Goal: Browse casually: Explore the website without a specific task or goal

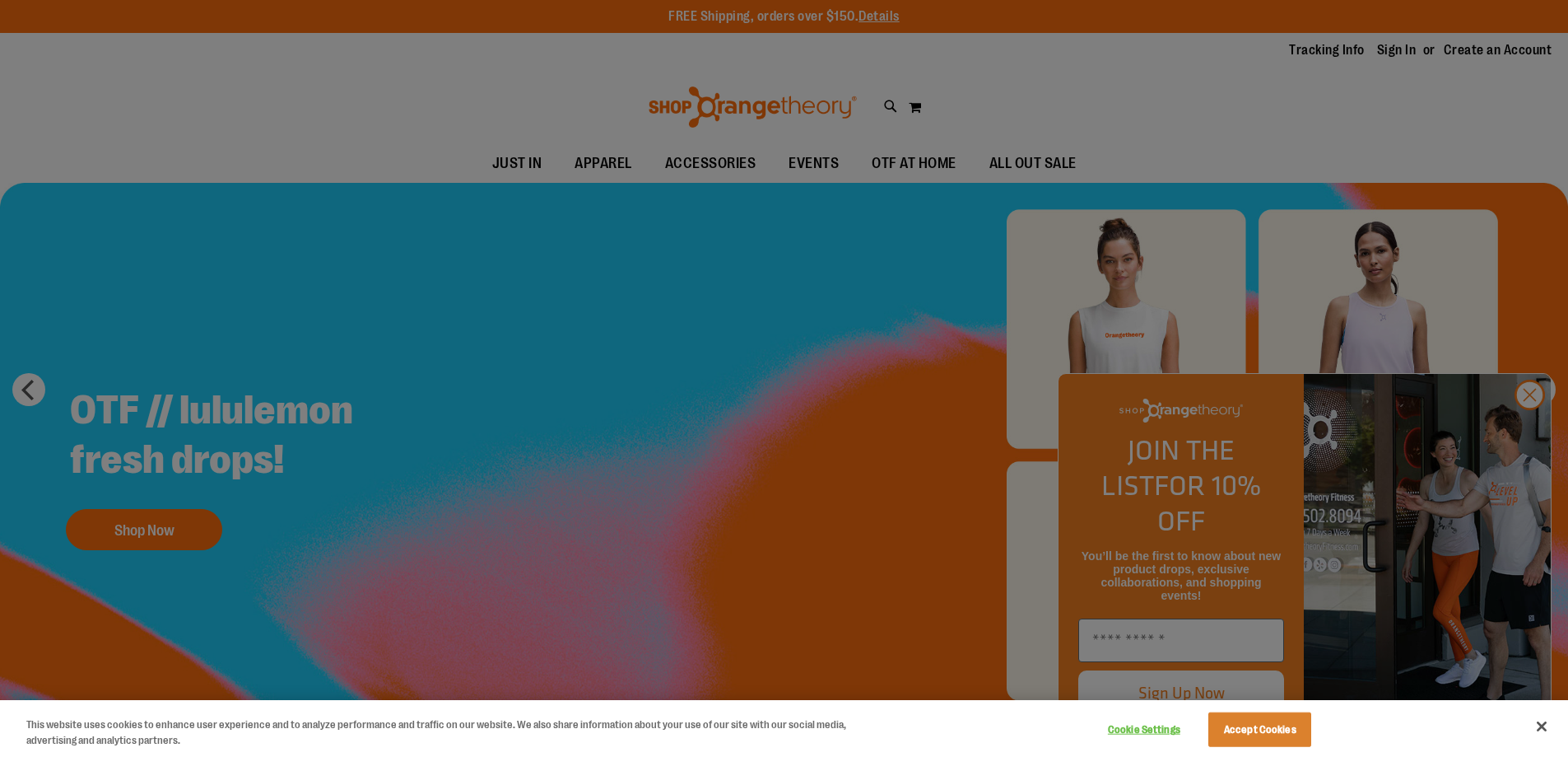
click at [1523, 431] on div at bounding box center [784, 378] width 1568 height 757
click at [1547, 723] on button "Close" at bounding box center [1541, 726] width 36 height 36
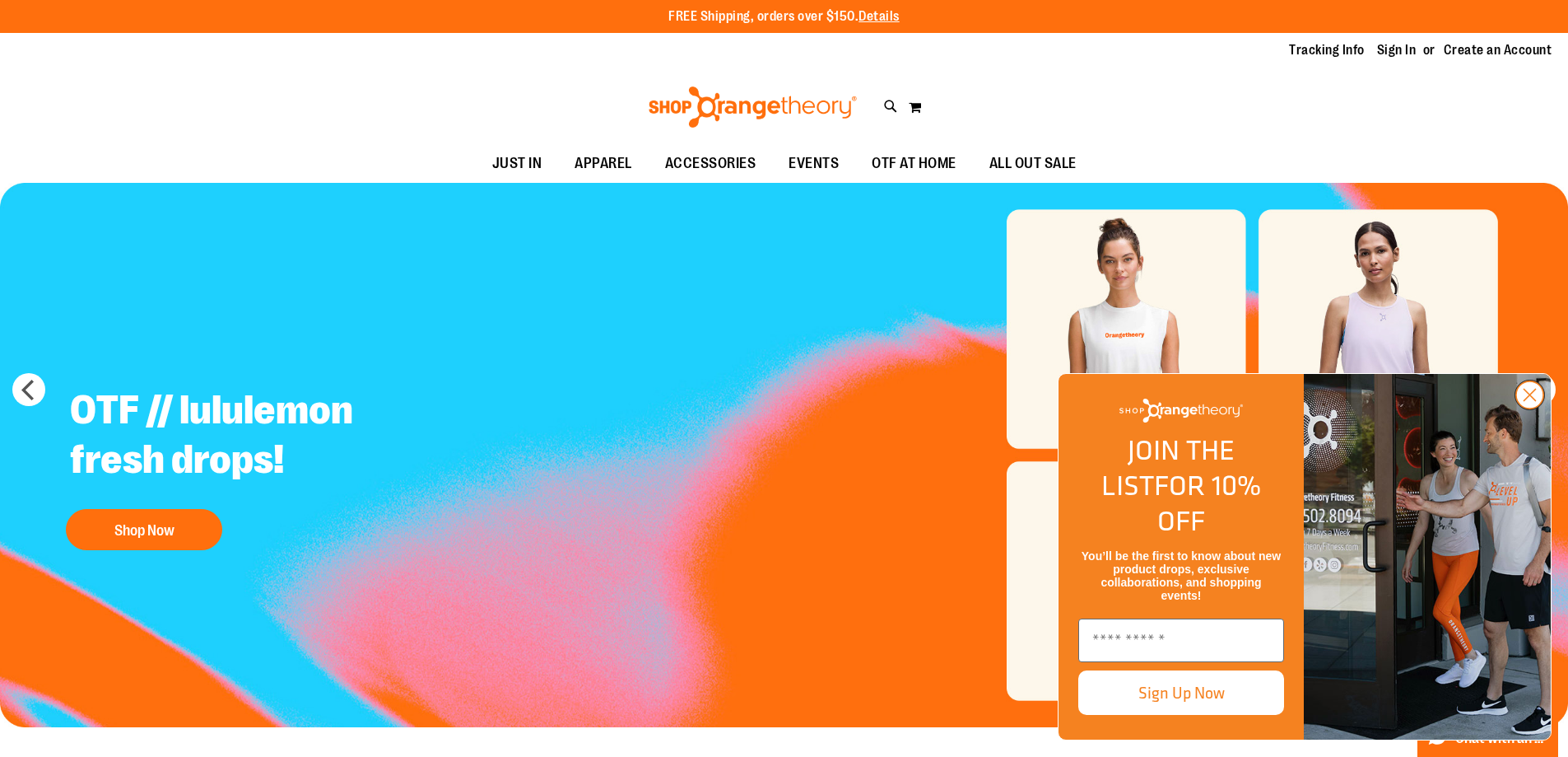
click at [1528, 401] on icon "Close dialog" at bounding box center [1529, 394] width 11 height 11
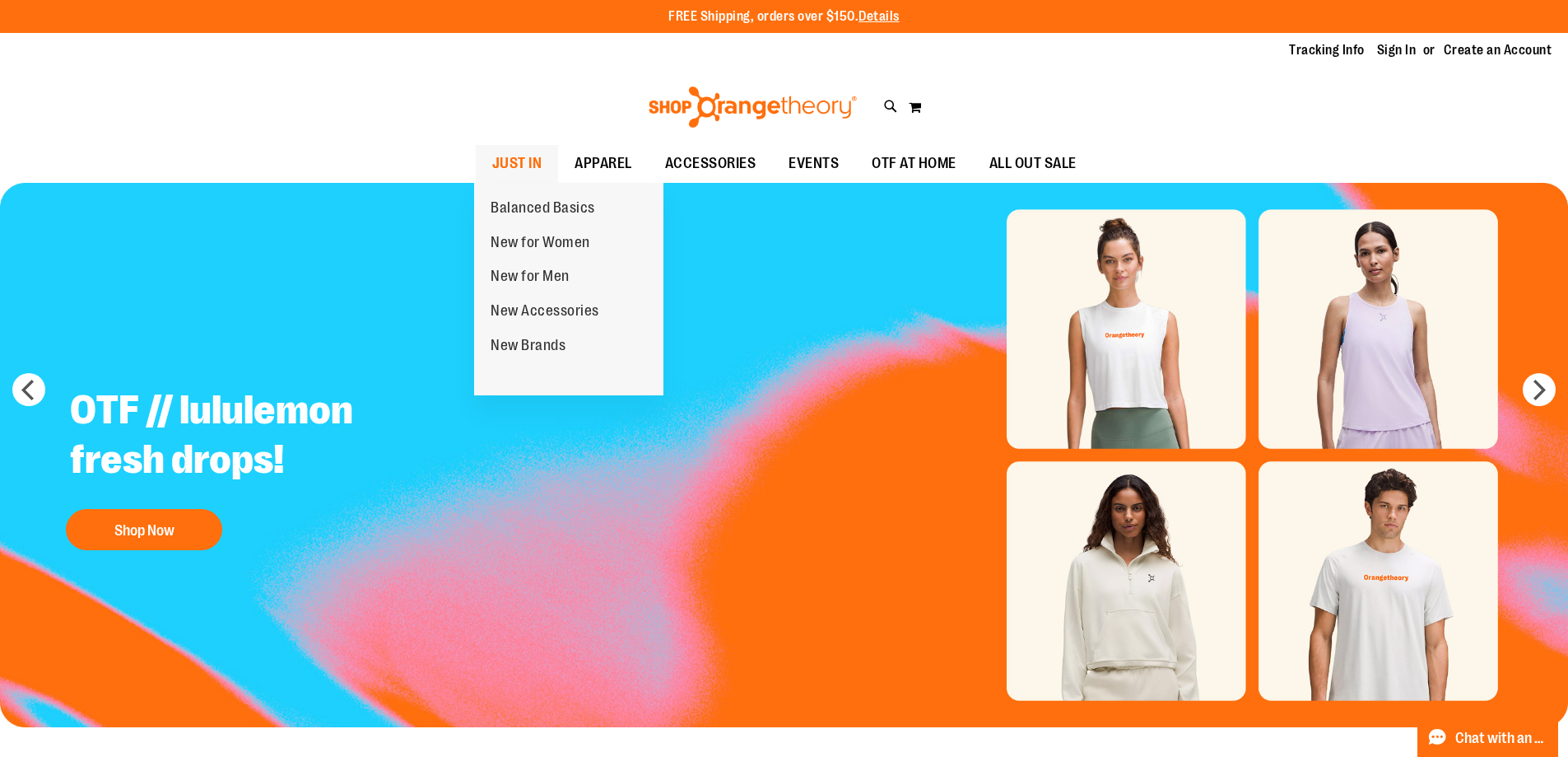
click at [514, 159] on span "JUST IN" at bounding box center [517, 163] width 50 height 37
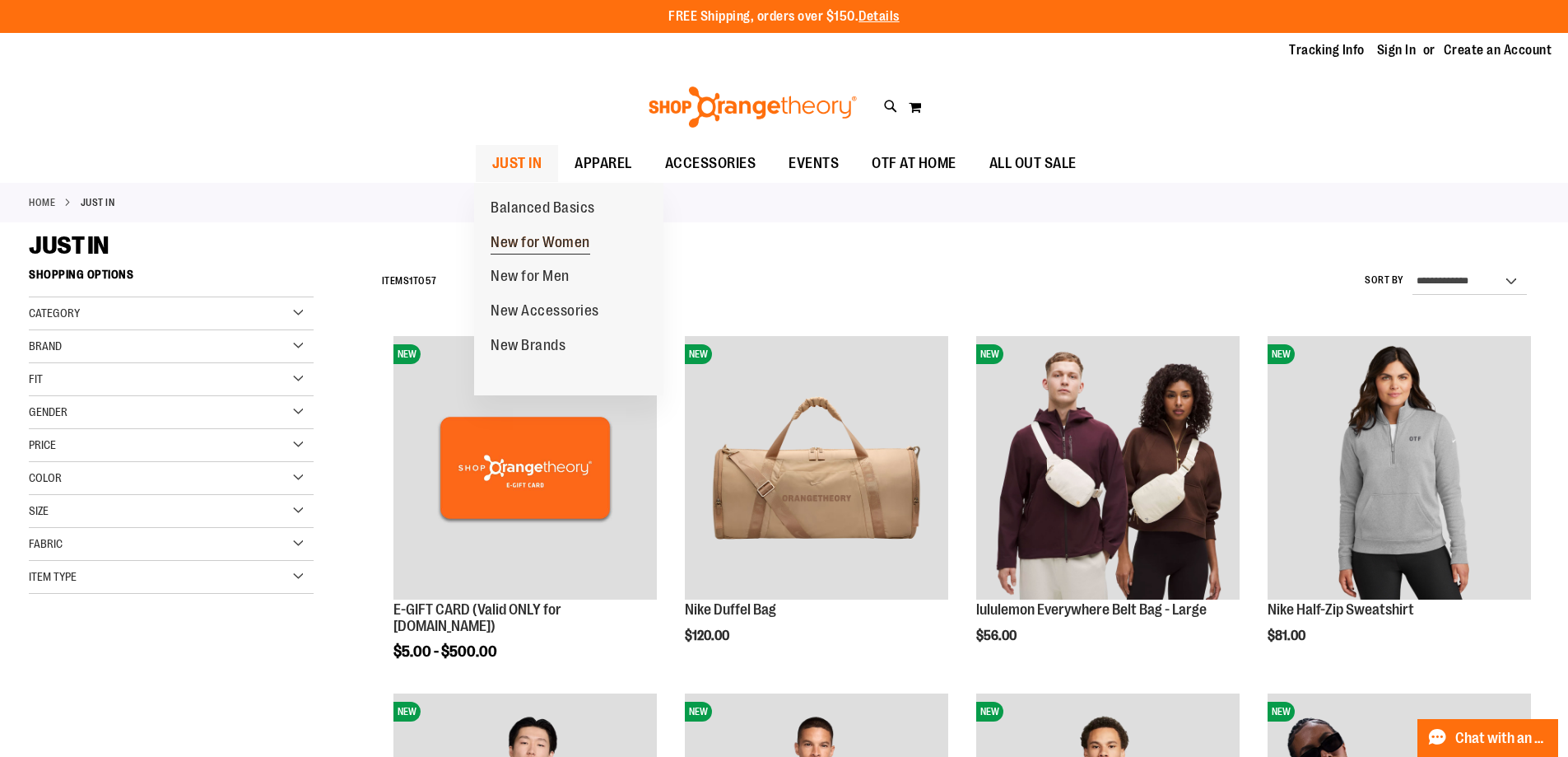
click at [544, 245] on span "New for Women" at bounding box center [540, 244] width 100 height 21
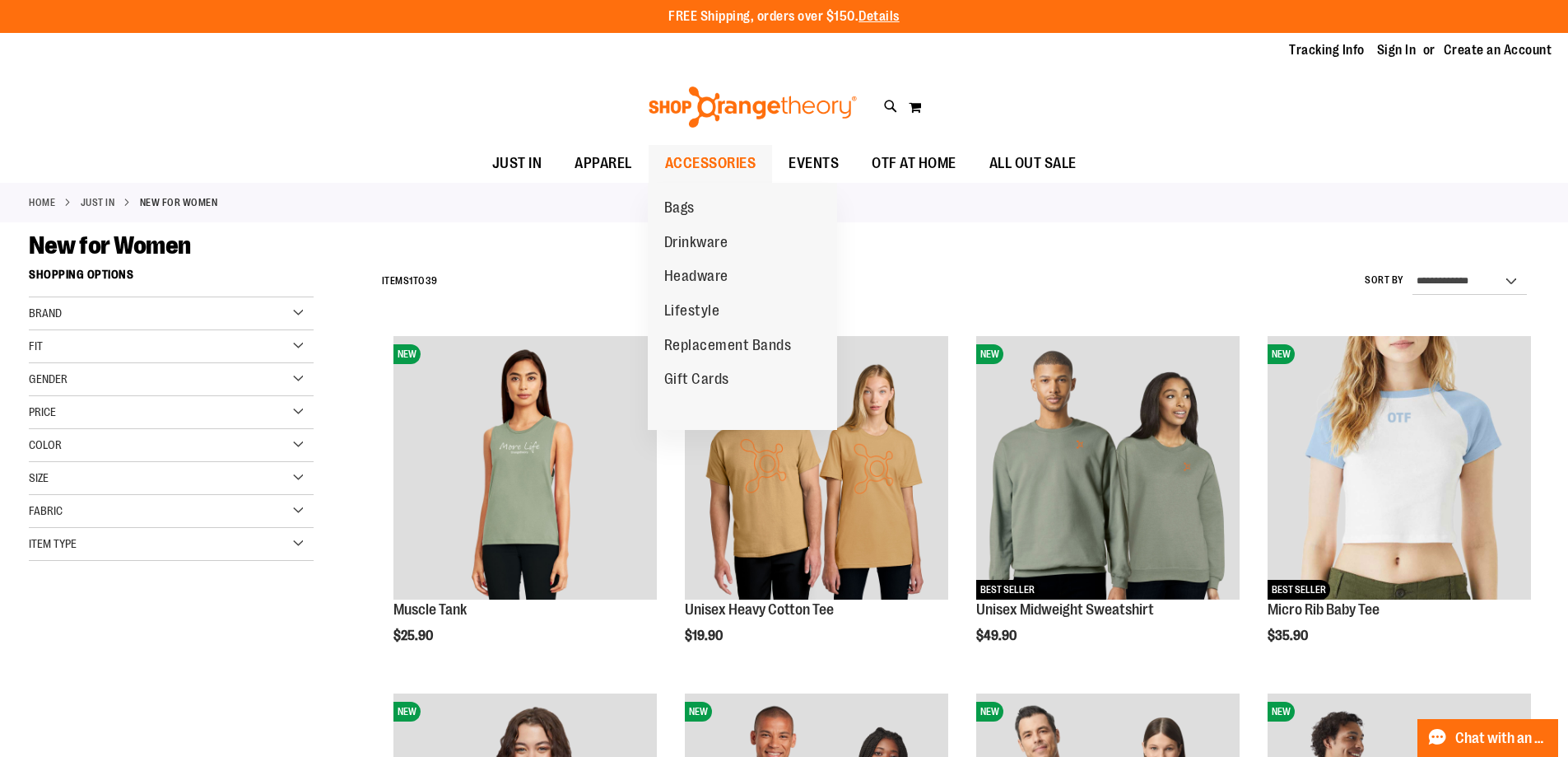
click at [696, 167] on span "ACCESSORIES" at bounding box center [711, 163] width 91 height 37
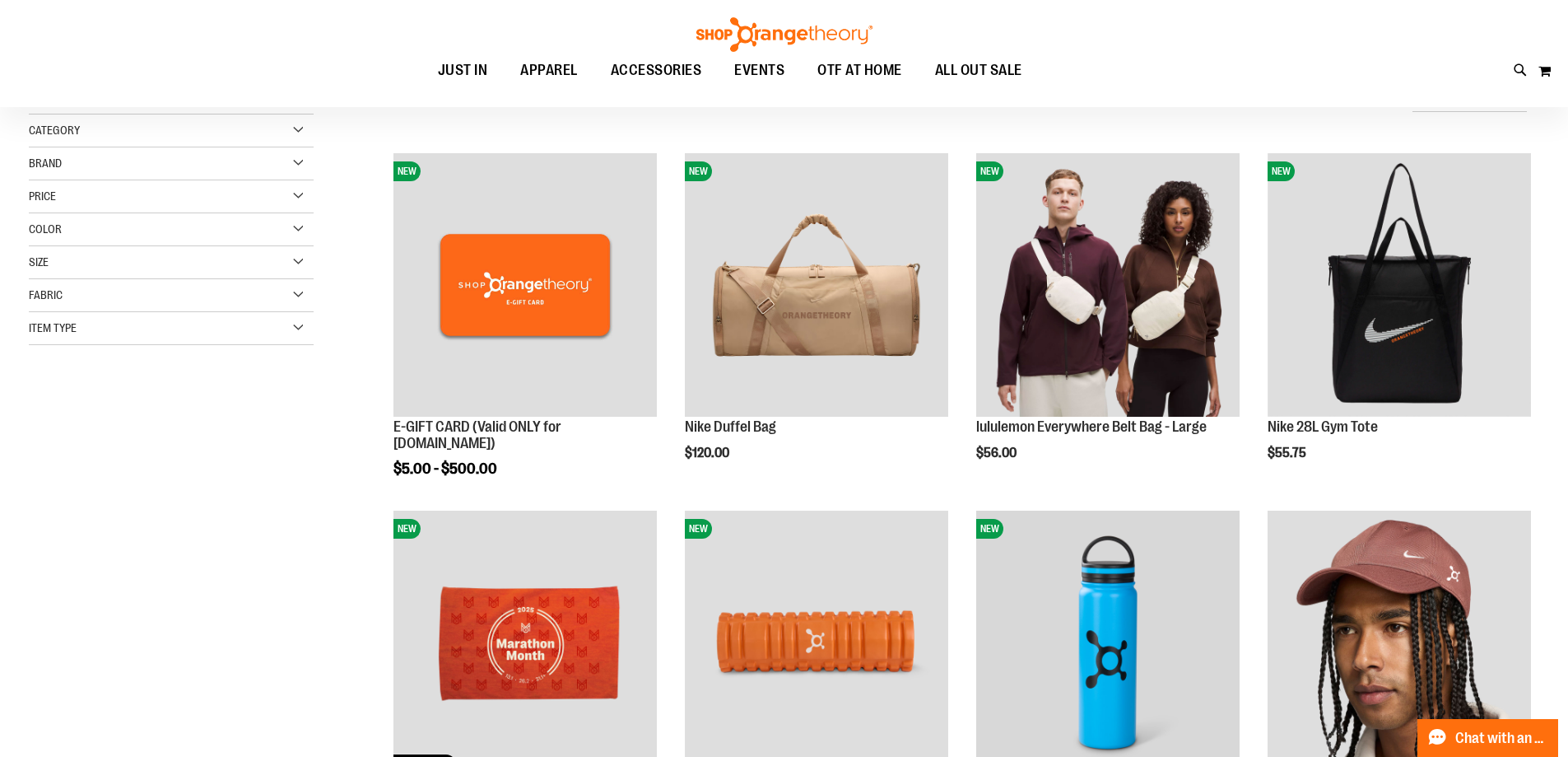
scroll to position [164, 0]
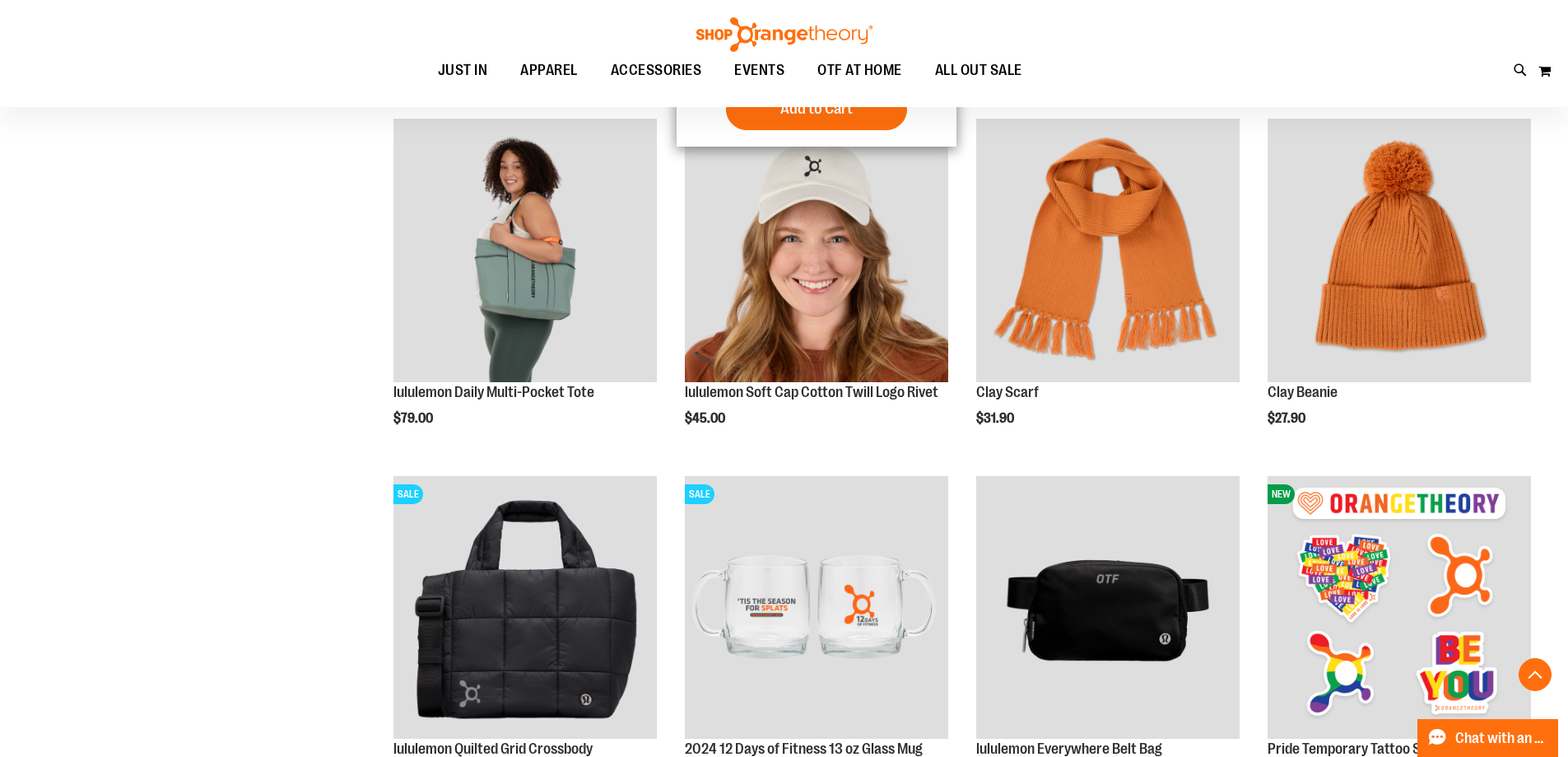
scroll to position [1646, 0]
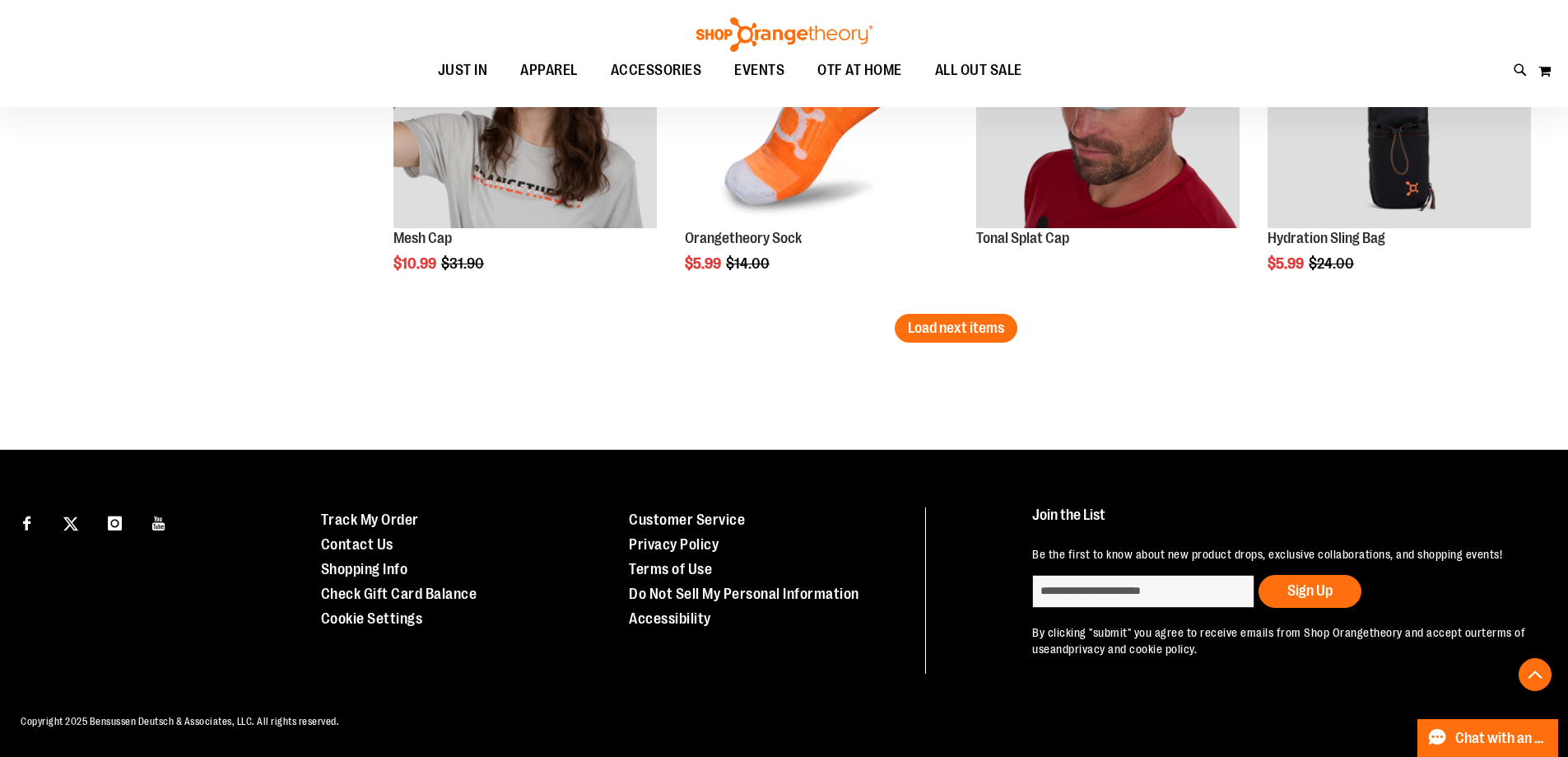
scroll to position [2817, 0]
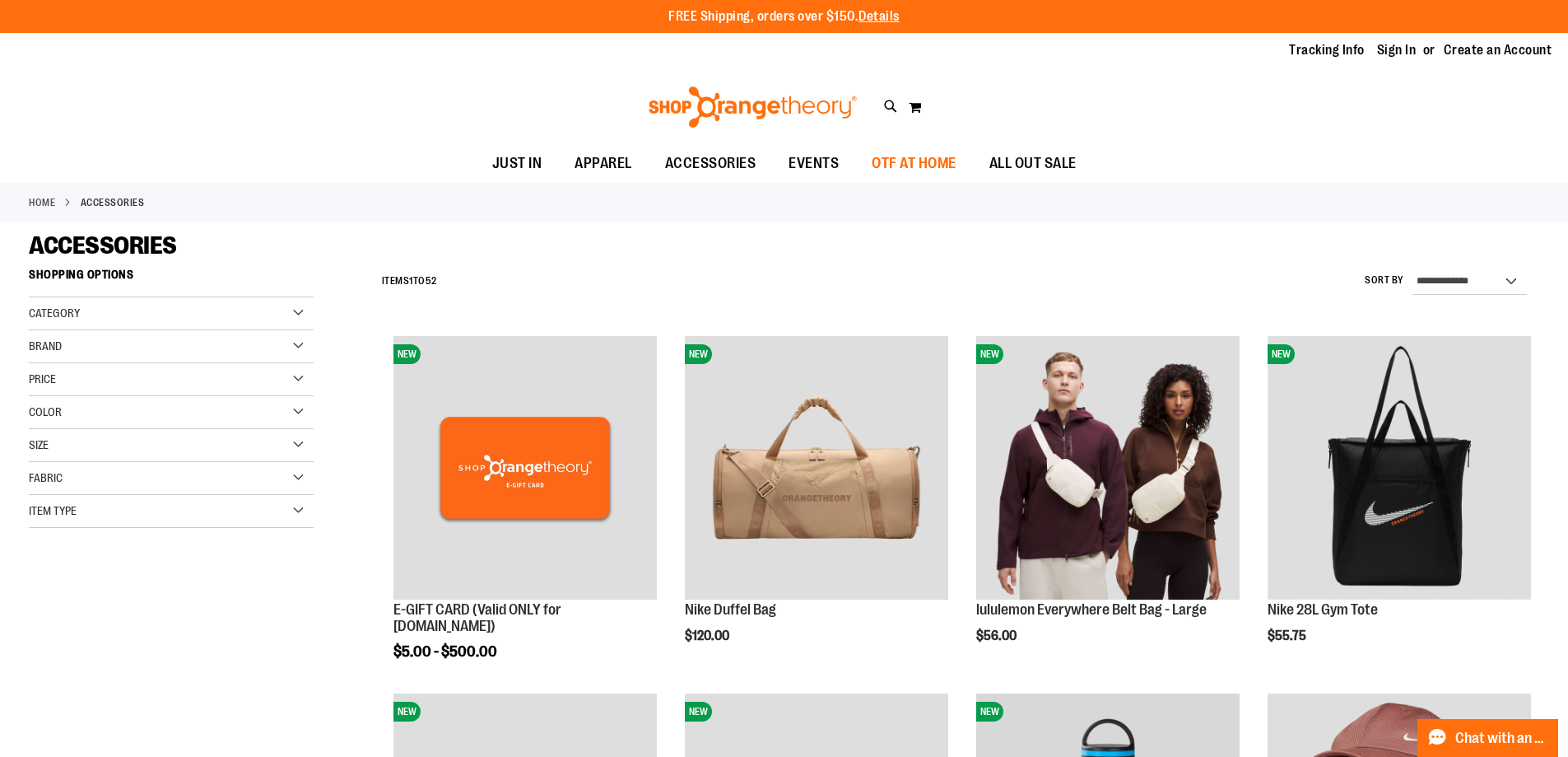
click at [915, 162] on span "OTF AT HOME" at bounding box center [914, 163] width 85 height 37
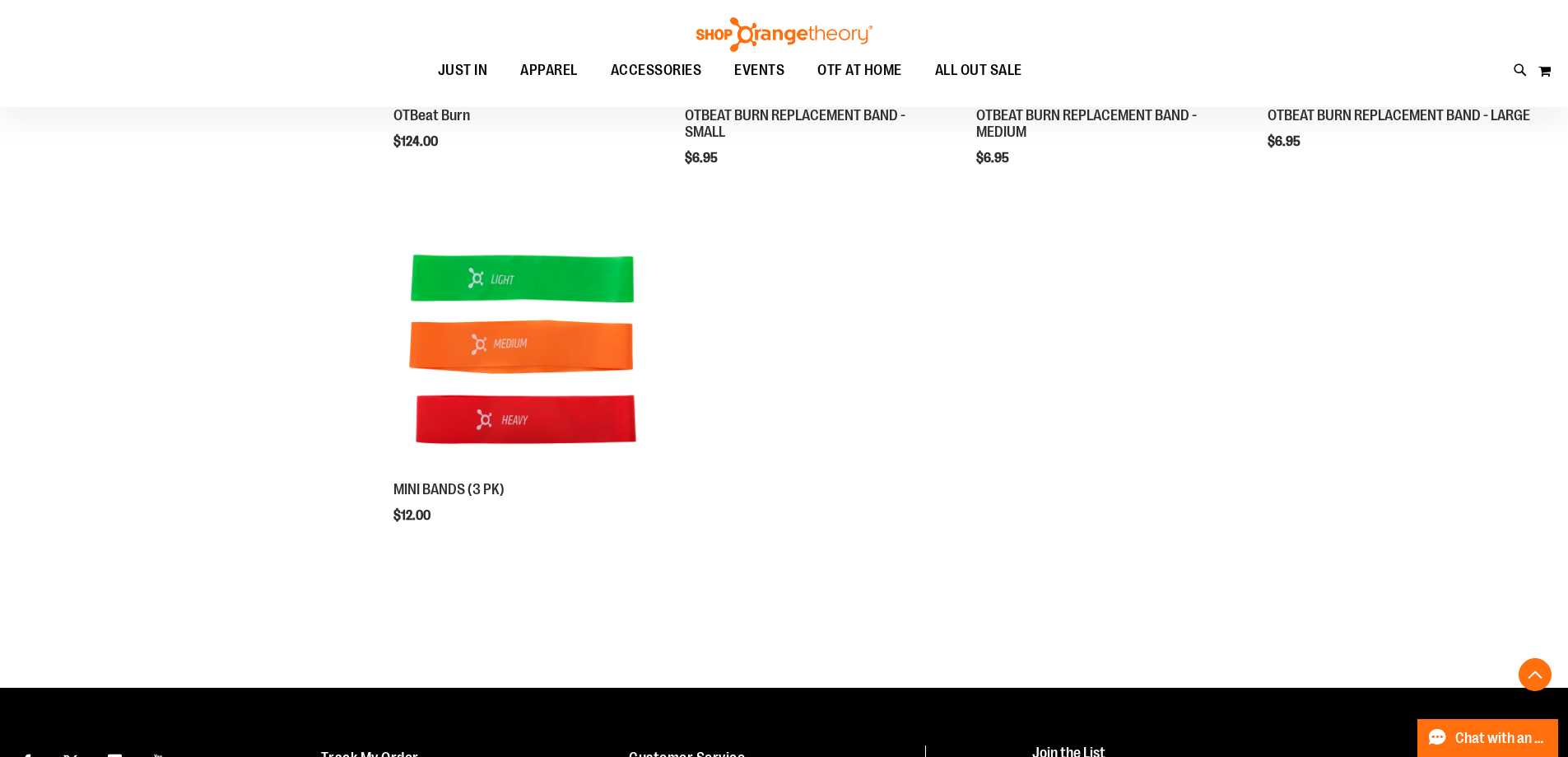
scroll to position [82, 0]
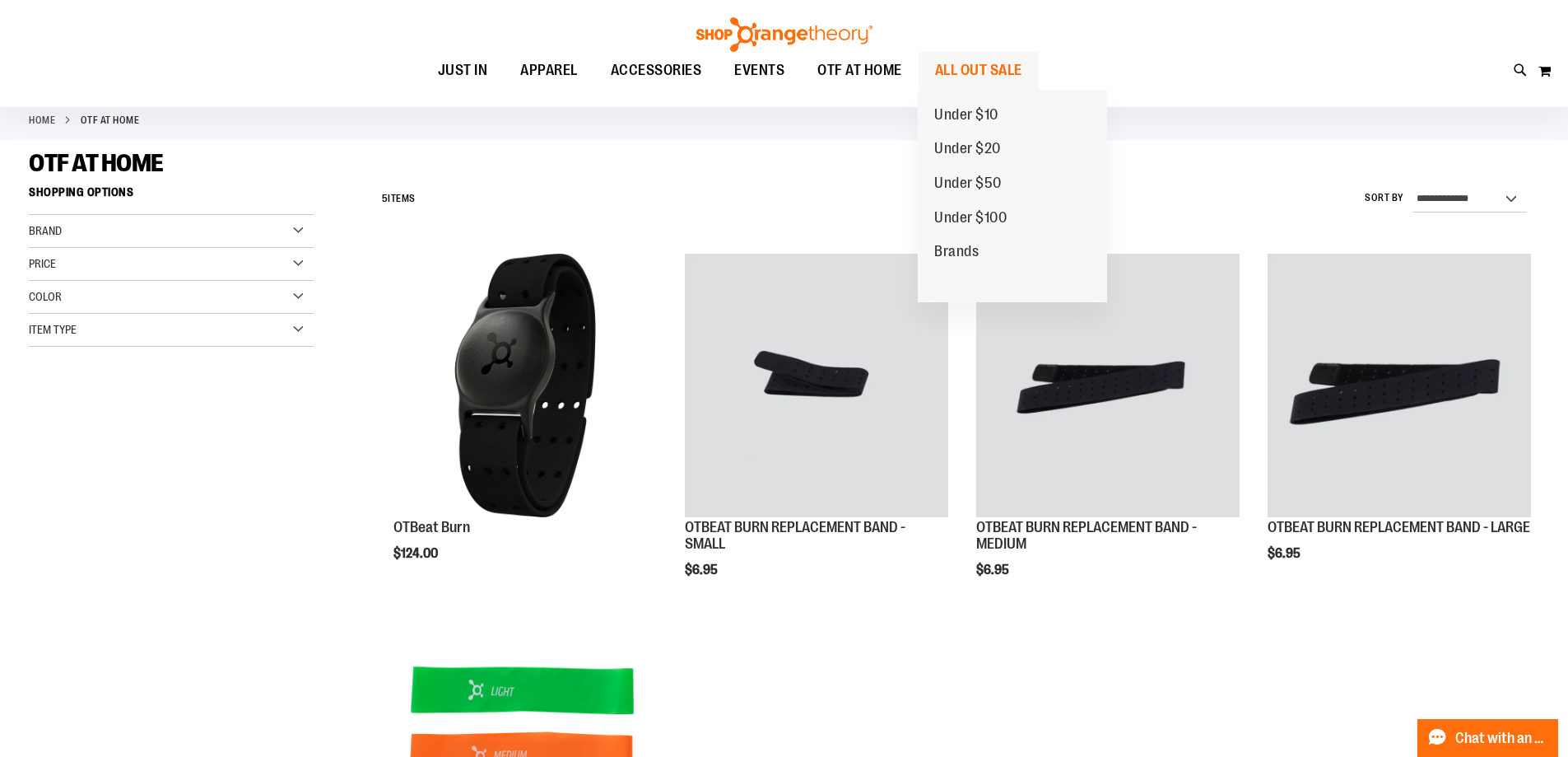
click at [978, 68] on span "ALL OUT SALE" at bounding box center [979, 70] width 88 height 37
